Goal: Book appointment/travel/reservation

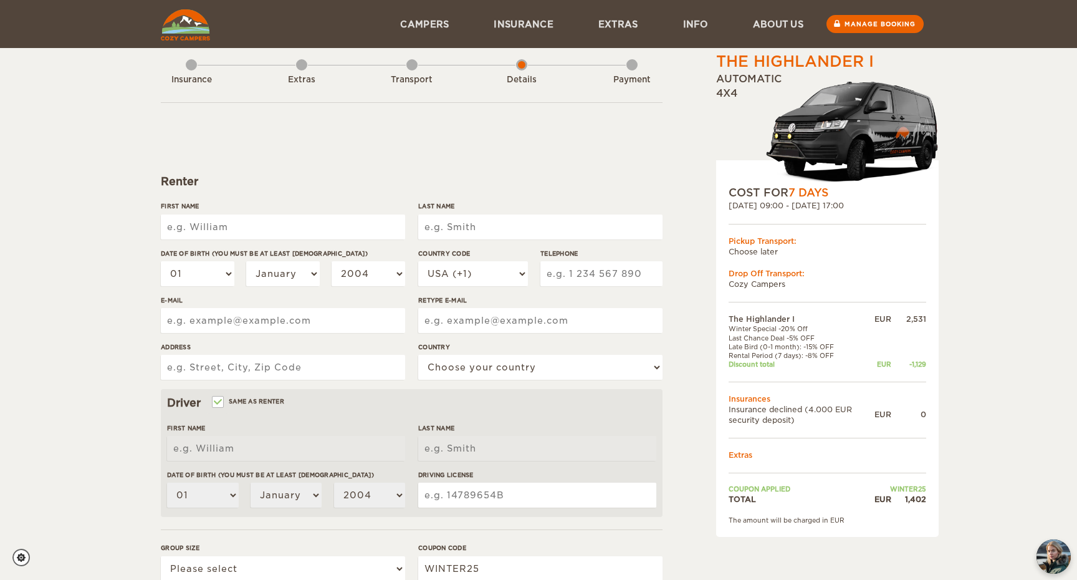
scroll to position [11, 0]
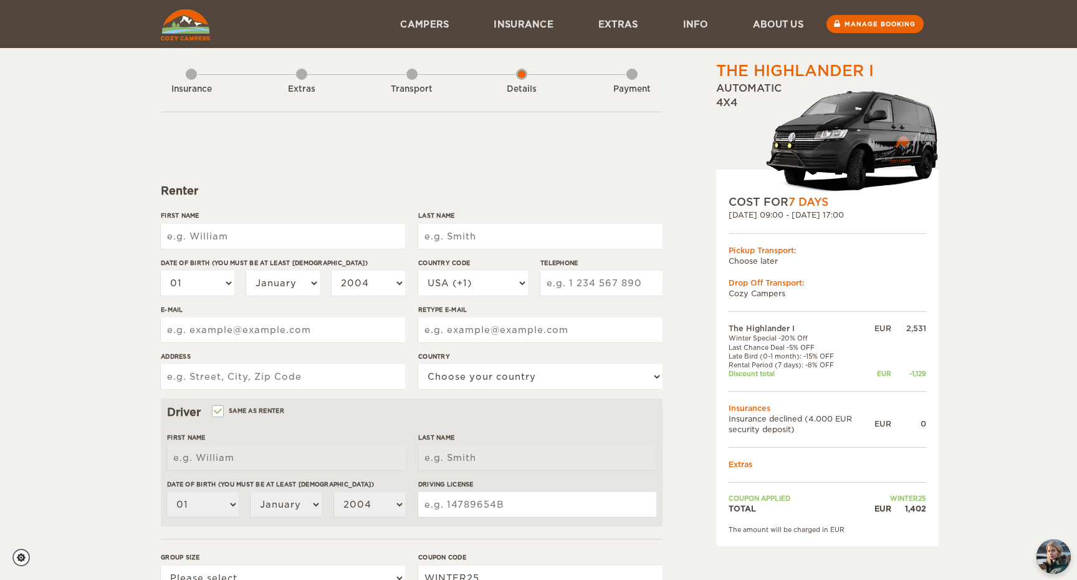
click at [277, 176] on form "Renter First Name Last Name Date of birth (You must be at least [DEMOGRAPHIC_DA…" at bounding box center [412, 440] width 502 height 656
click at [252, 244] on input "First Name" at bounding box center [283, 236] width 244 height 25
type input "[PERSON_NAME]"
type input "I"
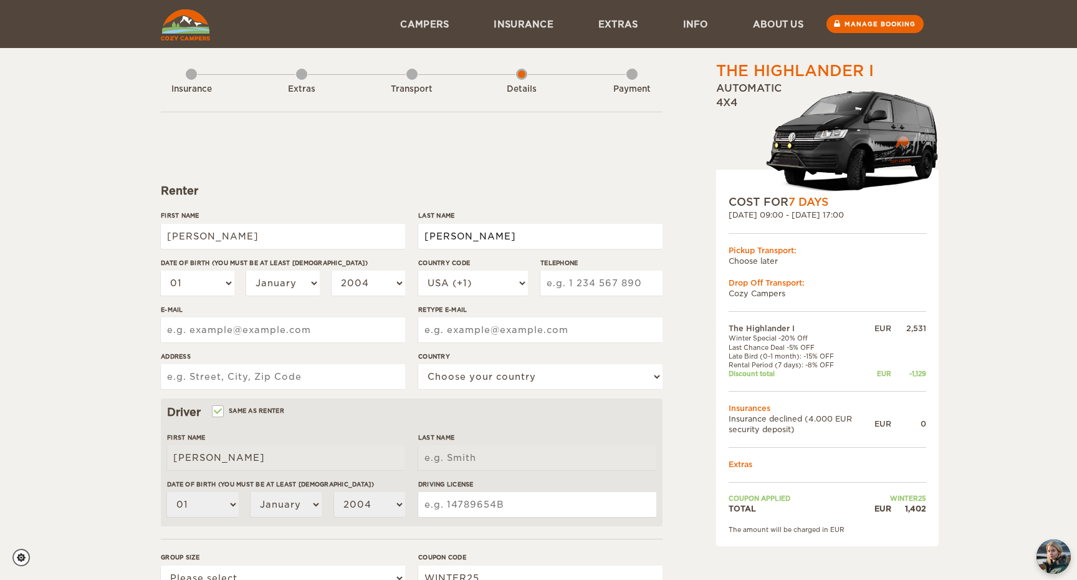
type input "[PERSON_NAME]"
select select "02"
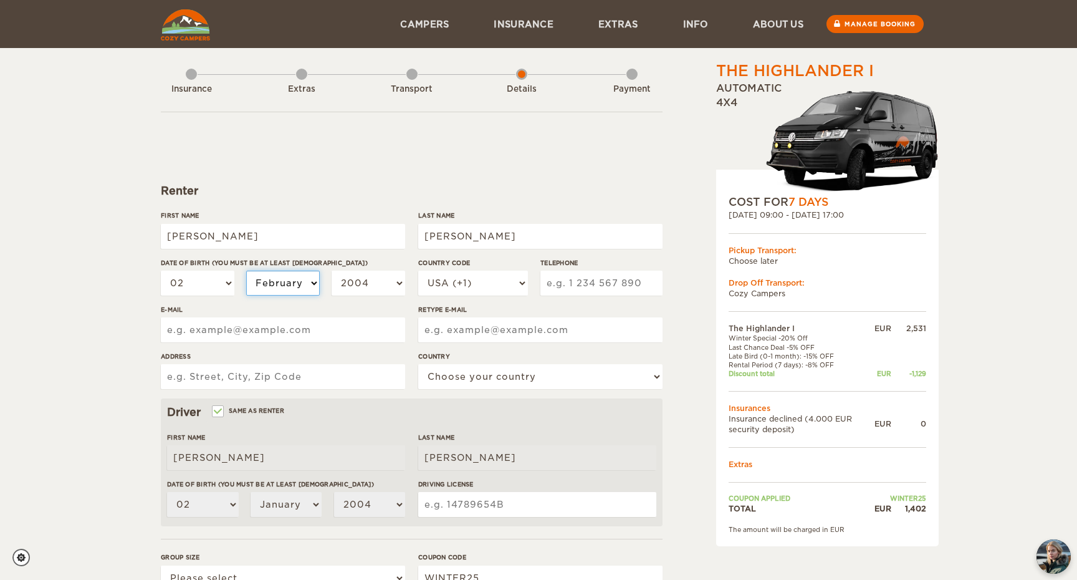
select select "02"
select select "2001"
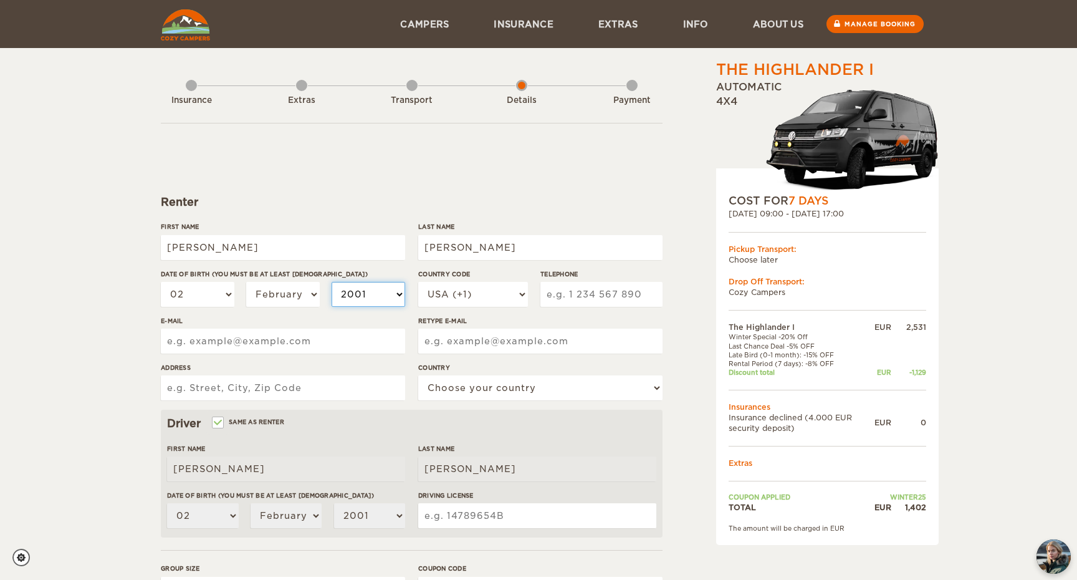
scroll to position [0, 0]
click at [755, 28] on link "About us" at bounding box center [778, 24] width 95 height 48
